Goal: Task Accomplishment & Management: Use online tool/utility

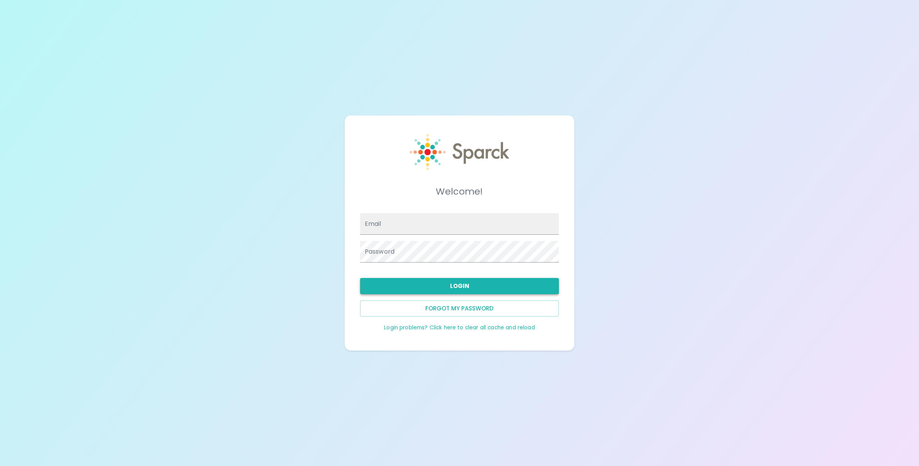
type input "[EMAIL_ADDRESS][DOMAIN_NAME]"
click at [485, 286] on button "Login" at bounding box center [459, 286] width 199 height 16
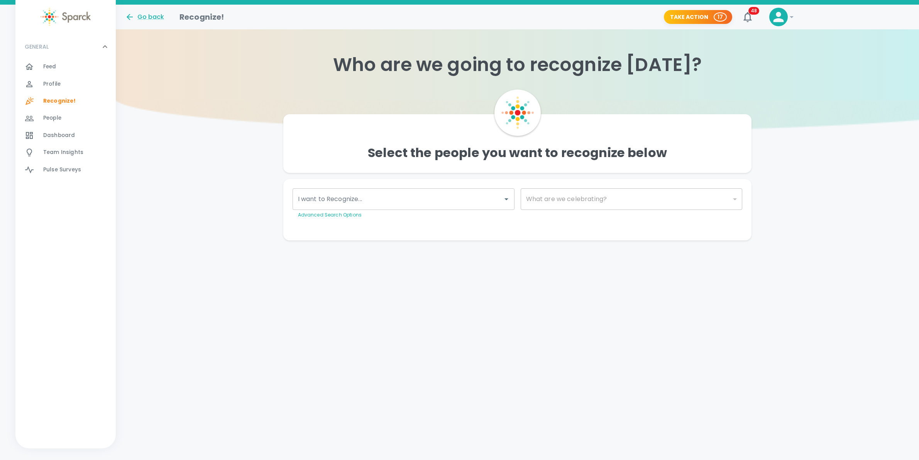
click at [480, 204] on input "I want to Recognize..." at bounding box center [397, 199] width 203 height 15
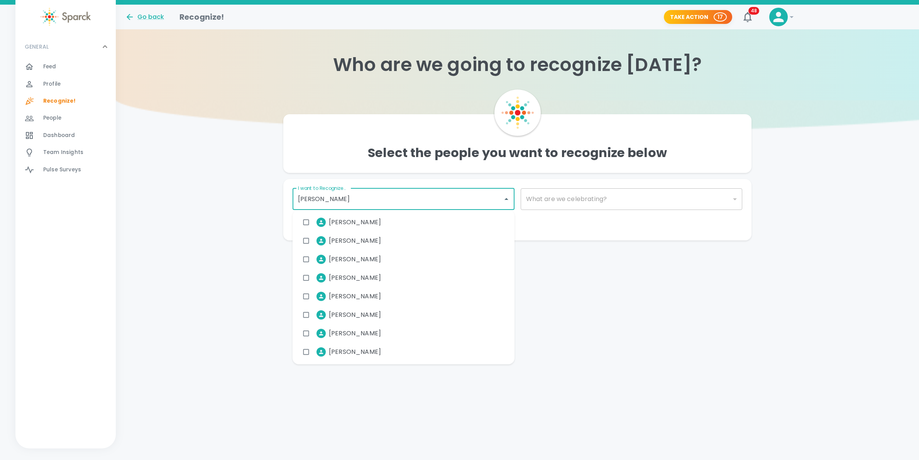
type input "[PERSON_NAME]"
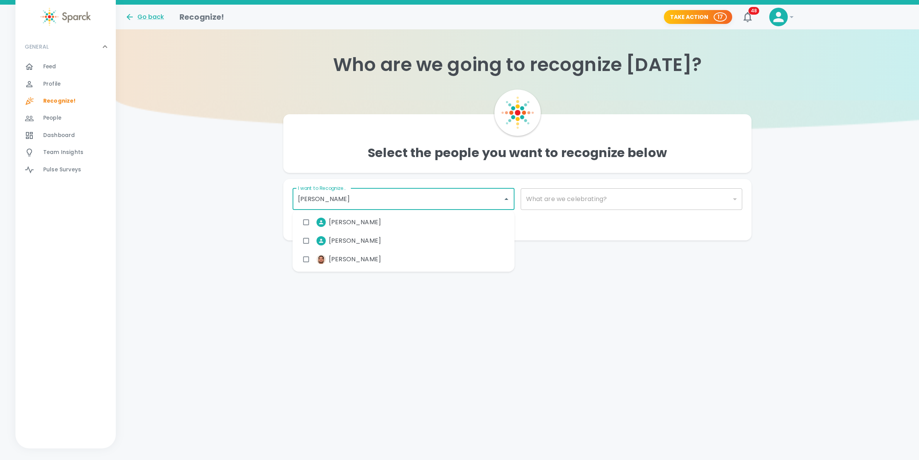
click at [364, 218] on span "[PERSON_NAME]" at bounding box center [355, 222] width 52 height 9
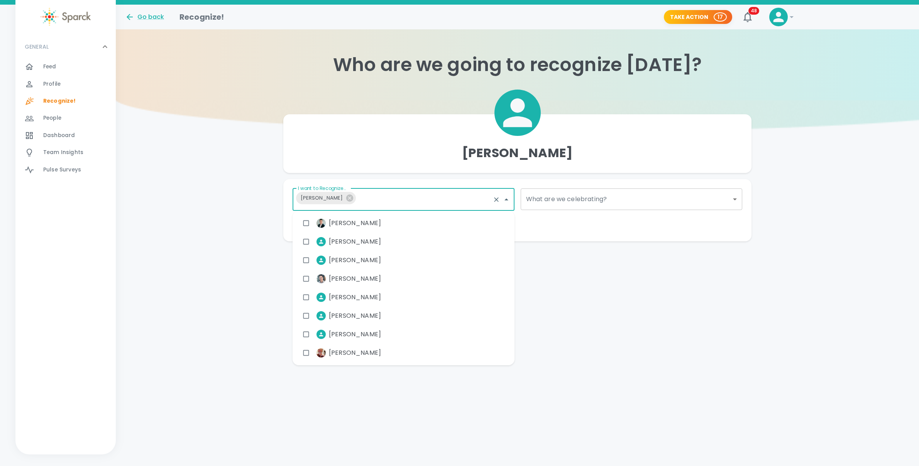
click at [635, 198] on body "Skip Navigation Go back Recognize! Take Action 17 48 ! GENERAL 0 Feed 0 Profile…" at bounding box center [459, 136] width 919 height 272
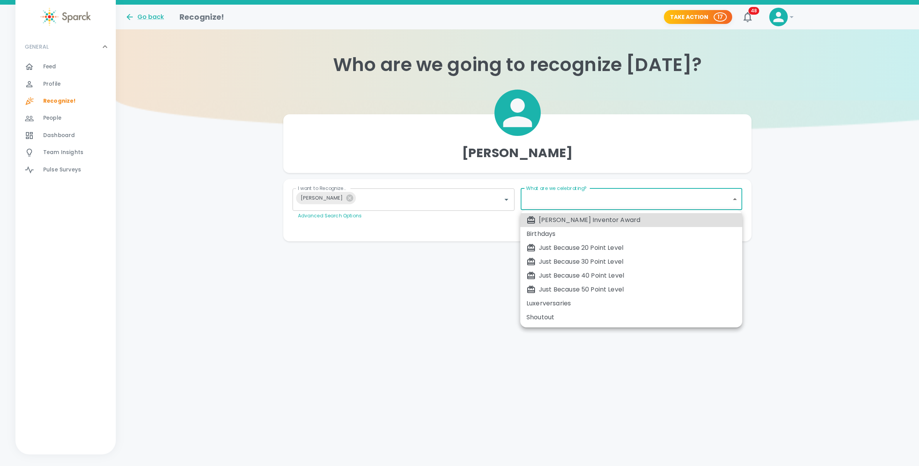
click at [634, 289] on div "Just Because 50 Point Level" at bounding box center [631, 289] width 210 height 9
type input "2009"
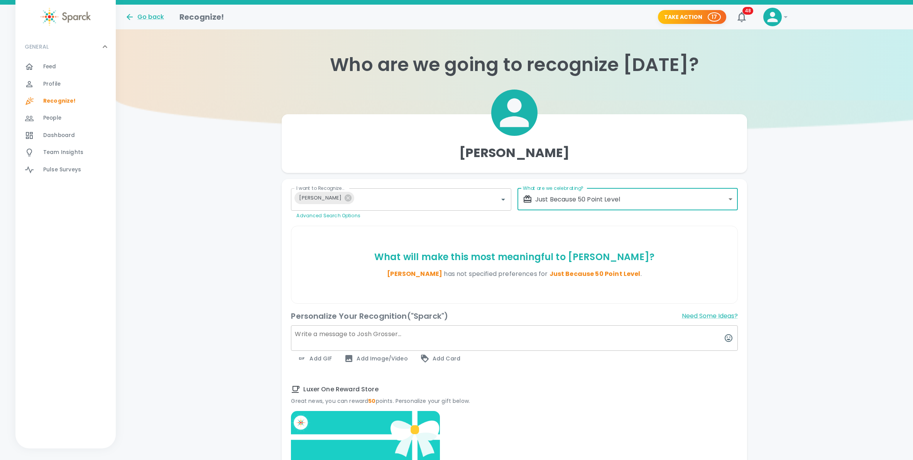
click at [676, 203] on body "Skip Navigation Go back Recognize! Take Action 17 48 ! GENERAL 0 Feed 0 Profile…" at bounding box center [456, 349] width 913 height 699
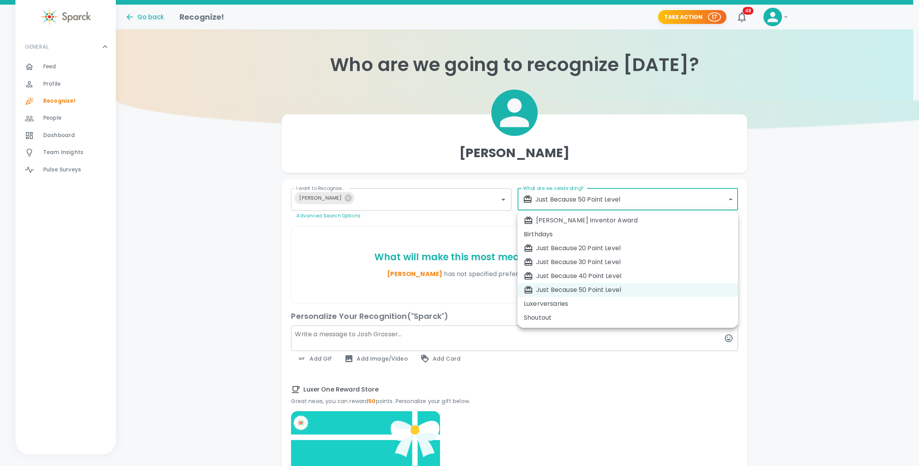
click at [435, 339] on div at bounding box center [459, 233] width 919 height 466
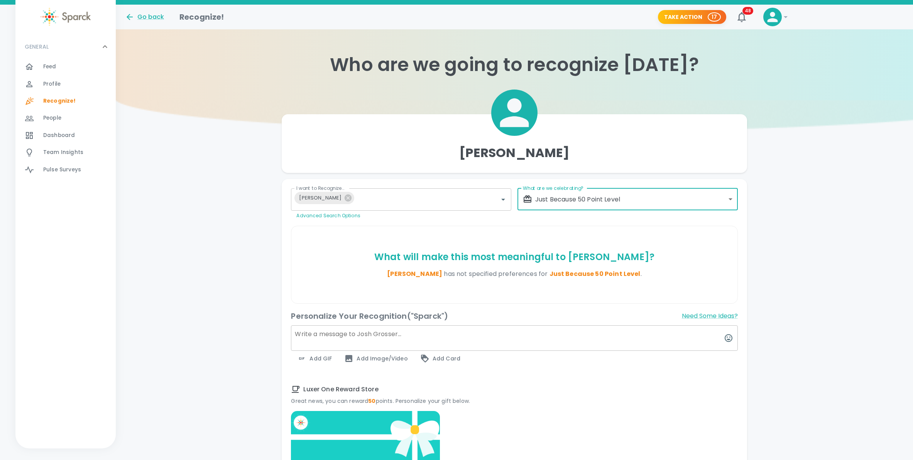
click at [370, 342] on textarea at bounding box center [514, 337] width 446 height 25
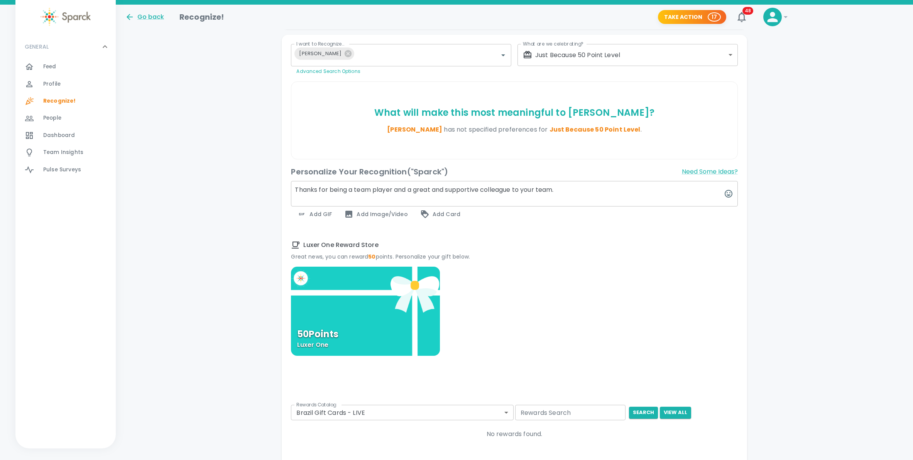
scroll to position [239, 0]
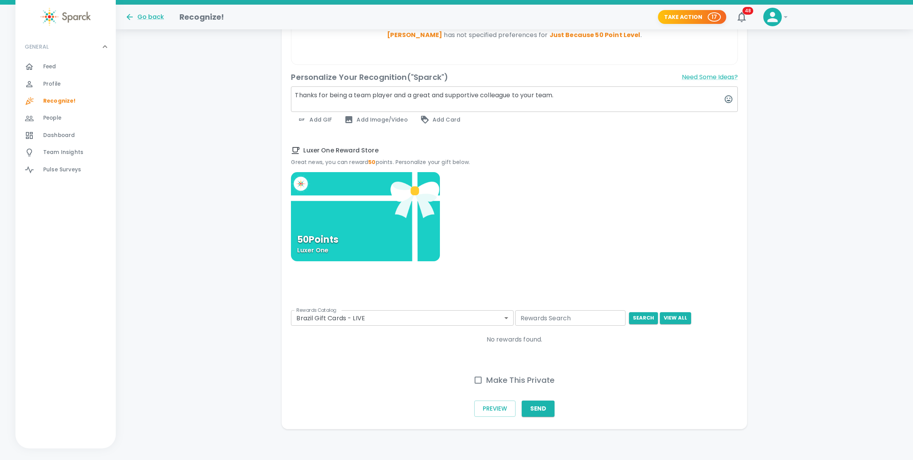
type textarea "Thanks for being a team player and a great and supportive colleague to your tea…"
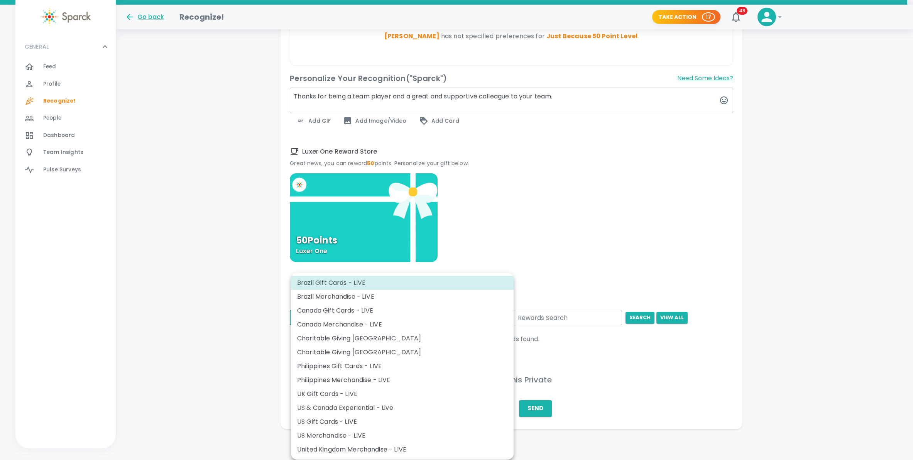
scroll to position [233, 0]
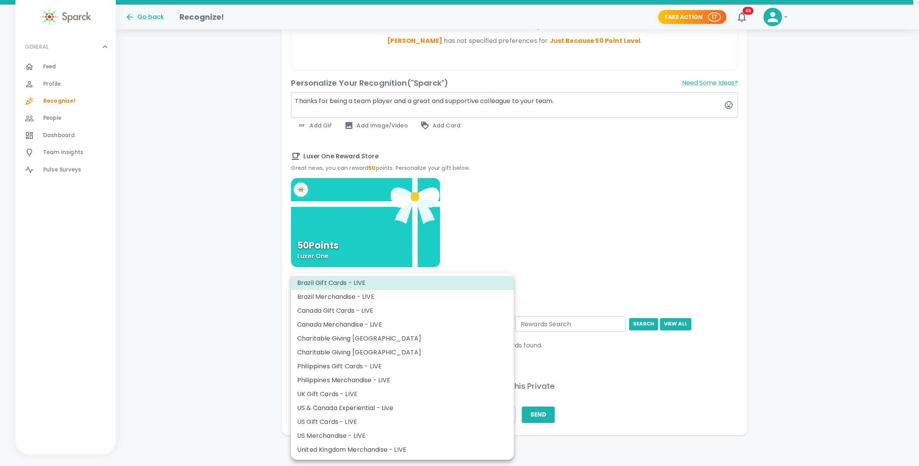
click at [477, 319] on body "Skip Navigation Go back Recognize! Take Action 17 48 ! GENERAL 0 Feed 0 Profile…" at bounding box center [459, 116] width 919 height 699
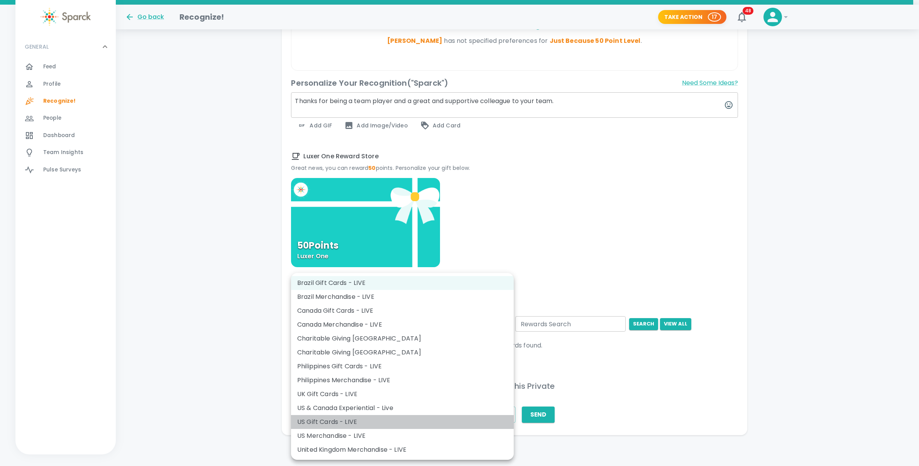
click at [425, 421] on li "US Gift Cards - LIVE" at bounding box center [402, 422] width 223 height 14
type input "877"
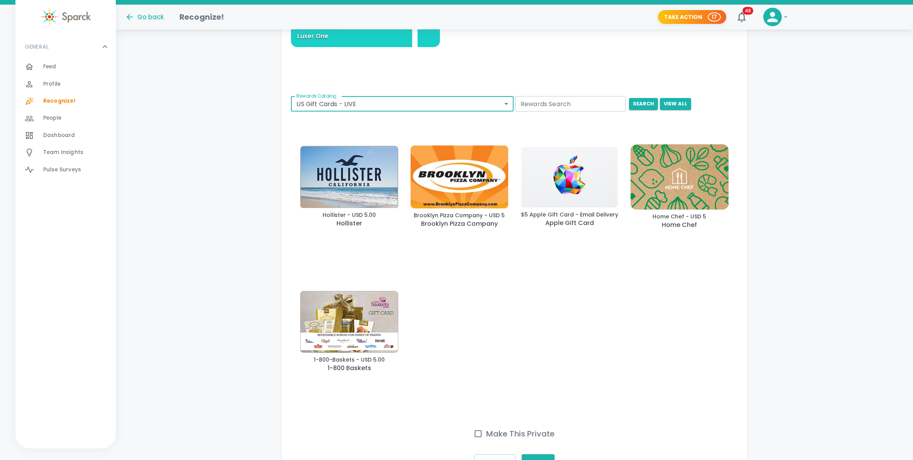
scroll to position [411, 0]
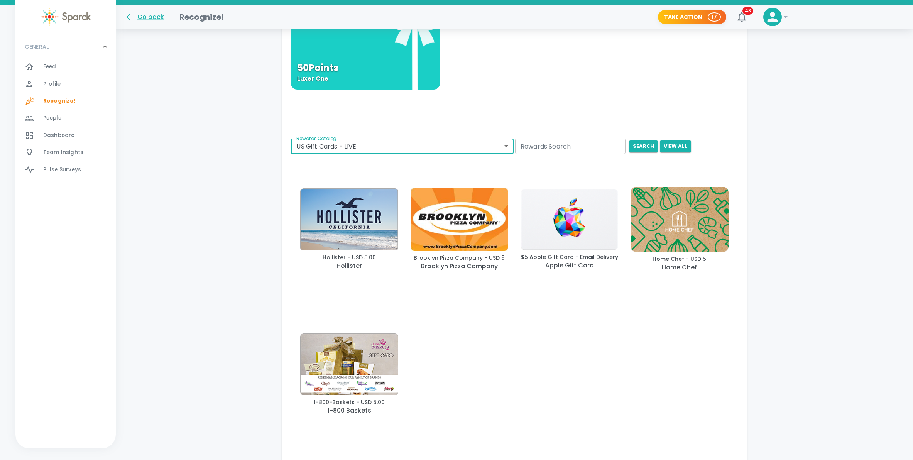
click at [507, 150] on body "Skip Navigation Go back Recognize! Take Action 17 48 ! GENERAL 0 Feed 0 Profile…" at bounding box center [456, 72] width 913 height 967
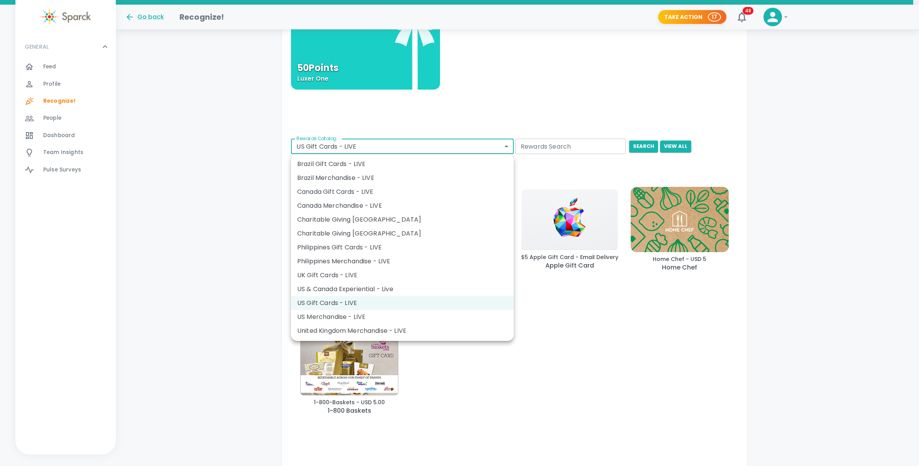
click at [655, 380] on div at bounding box center [459, 233] width 919 height 466
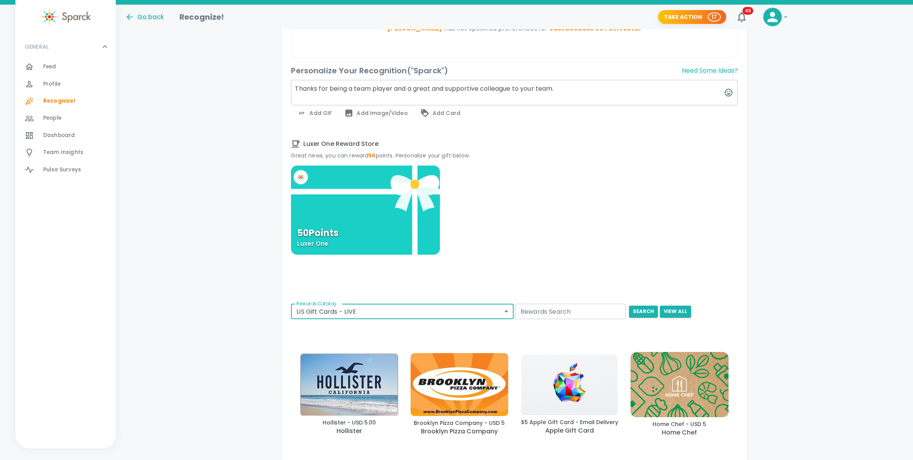
scroll to position [246, 0]
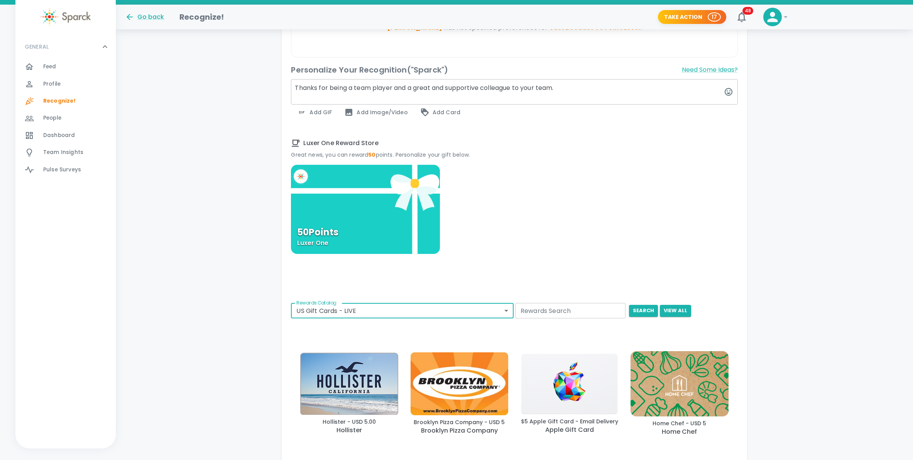
click at [410, 203] on div "50 Points Luxer One" at bounding box center [365, 209] width 149 height 89
